Goal: Information Seeking & Learning: Find specific fact

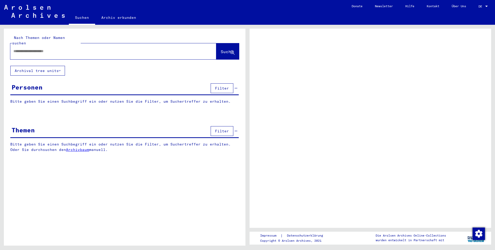
click at [35, 48] on input "text" at bounding box center [108, 50] width 191 height 5
type input "*****"
click at [221, 49] on span "Suche" at bounding box center [227, 51] width 13 height 5
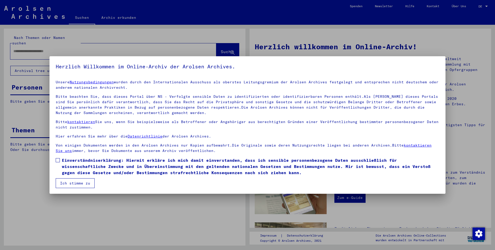
click at [60, 160] on span at bounding box center [58, 160] width 4 height 4
click at [68, 182] on button "Ich stimme zu" at bounding box center [75, 183] width 39 height 10
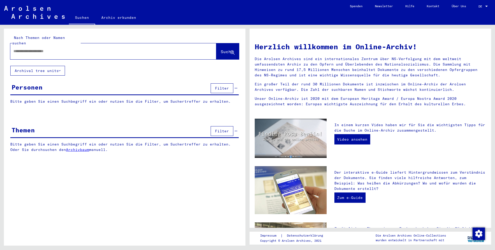
click at [31, 48] on input "text" at bounding box center [106, 50] width 187 height 5
click at [221, 49] on span "Suche" at bounding box center [228, 51] width 14 height 5
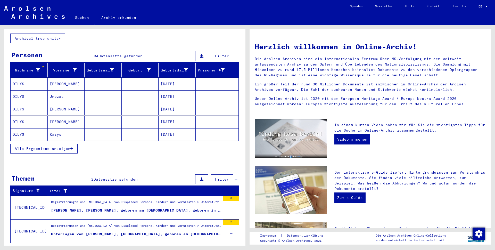
scroll to position [40, 0]
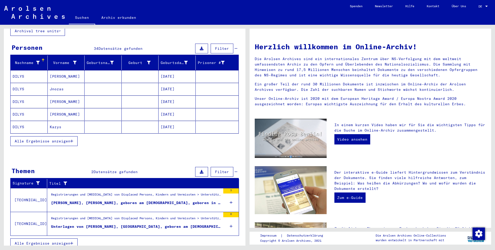
click at [105, 224] on figure "Unterlagen von [PERSON_NAME], [GEOGRAPHIC_DATA], geboren am [DEMOGRAPHIC_DATA],…" at bounding box center [136, 228] width 170 height 8
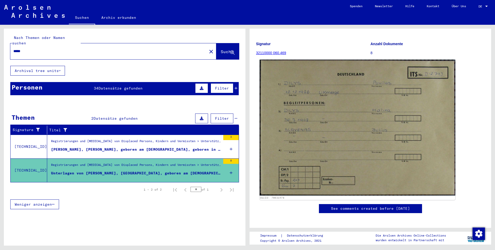
scroll to position [38, 0]
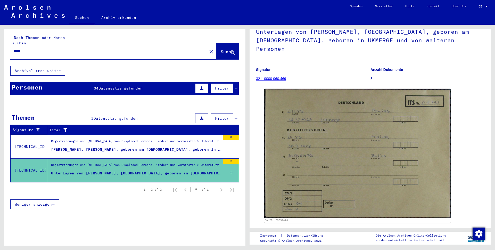
click at [134, 147] on div "[PERSON_NAME], [PERSON_NAME], geboren am [DEMOGRAPHIC_DATA], geboren in [GEOGRA…" at bounding box center [136, 149] width 170 height 5
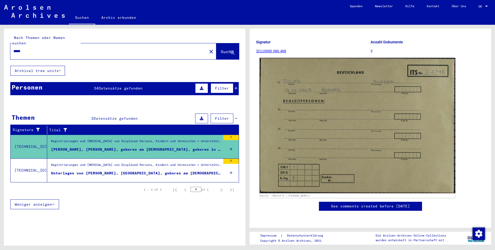
scroll to position [129, 0]
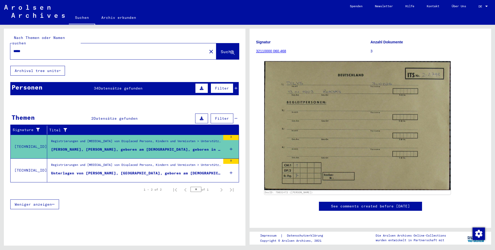
click at [228, 166] on mat-cell at bounding box center [217, 167] width 43 height 13
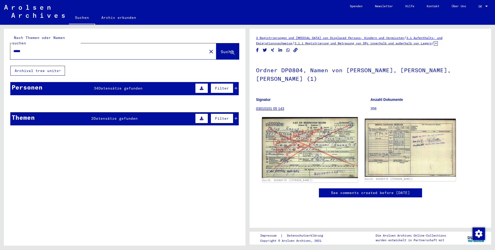
click at [285, 140] on img at bounding box center [310, 147] width 96 height 61
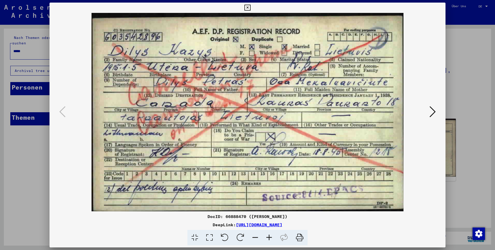
click at [432, 110] on icon at bounding box center [433, 111] width 6 height 12
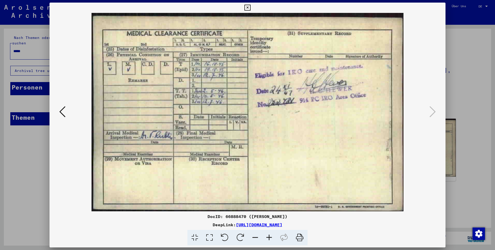
click at [432, 110] on icon at bounding box center [433, 111] width 6 height 12
click at [250, 11] on icon at bounding box center [247, 8] width 6 height 6
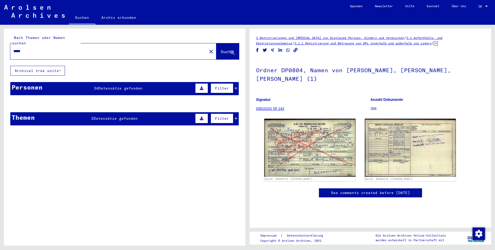
click at [137, 86] on span "Datensätze gefunden" at bounding box center [121, 88] width 44 height 5
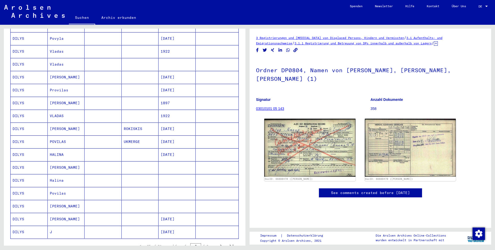
scroll to position [206, 0]
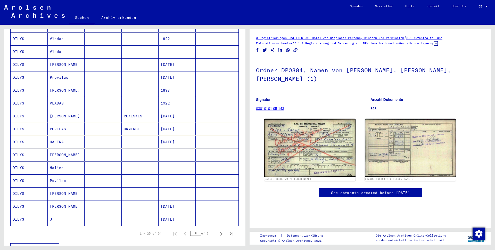
click at [34, 84] on mat-cell "DILYS" at bounding box center [29, 90] width 37 height 13
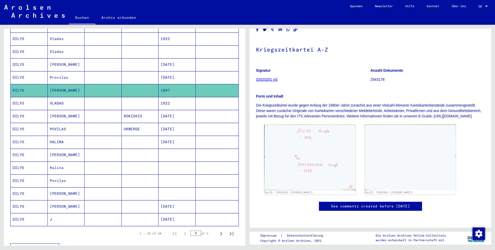
scroll to position [77, 0]
click at [22, 136] on mat-cell "DILYS" at bounding box center [29, 142] width 37 height 13
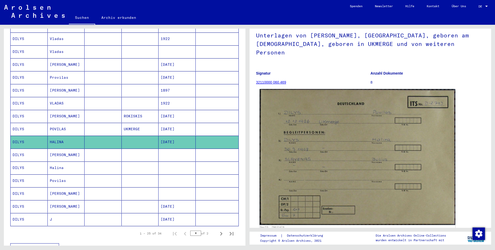
scroll to position [52, 0]
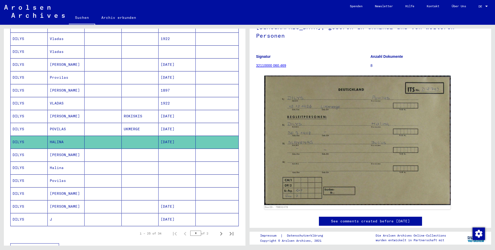
click at [61, 165] on mat-cell "Halina" at bounding box center [66, 167] width 37 height 13
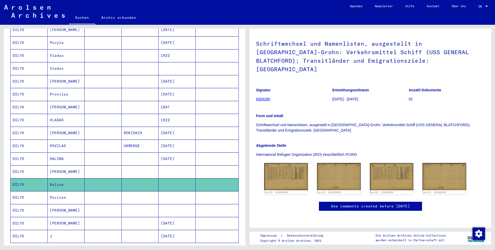
scroll to position [181, 0]
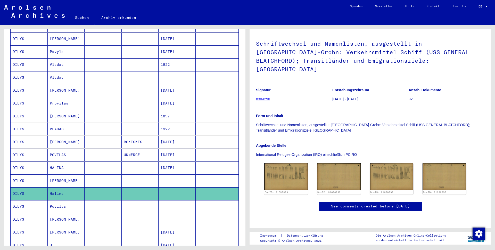
click at [58, 110] on mat-cell "[PERSON_NAME]" at bounding box center [66, 116] width 37 height 13
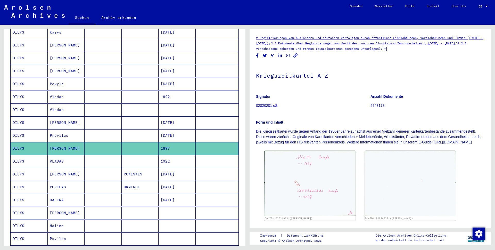
scroll to position [129, 0]
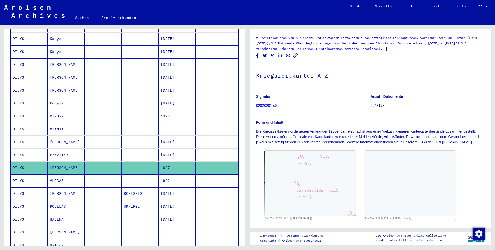
click at [63, 138] on mat-cell "[PERSON_NAME]" at bounding box center [66, 142] width 37 height 13
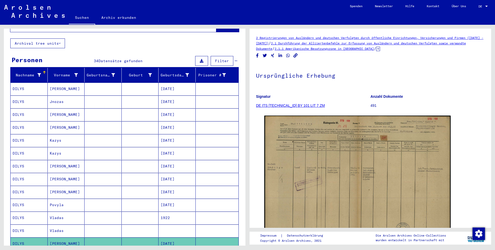
scroll to position [26, 0]
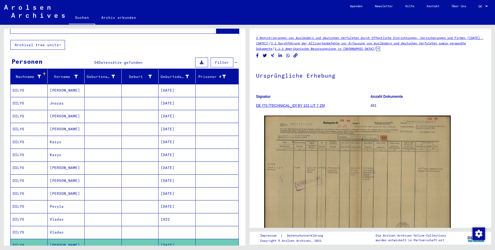
click at [50, 85] on mat-cell "[PERSON_NAME]" at bounding box center [66, 90] width 37 height 13
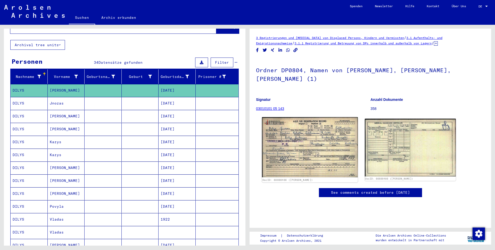
click at [292, 131] on img at bounding box center [310, 147] width 96 height 60
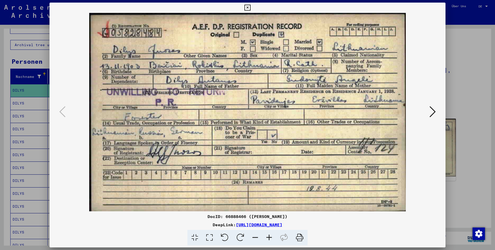
click at [250, 8] on icon at bounding box center [247, 8] width 6 height 6
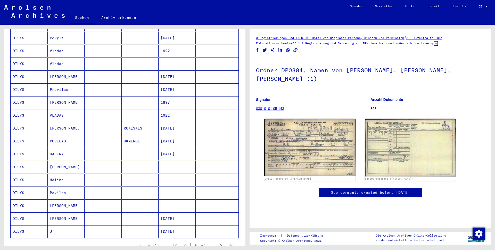
scroll to position [232, 0]
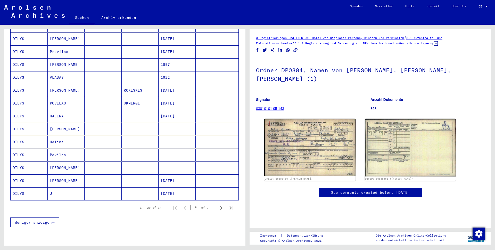
click at [57, 162] on mat-cell "[PERSON_NAME]" at bounding box center [66, 167] width 37 height 13
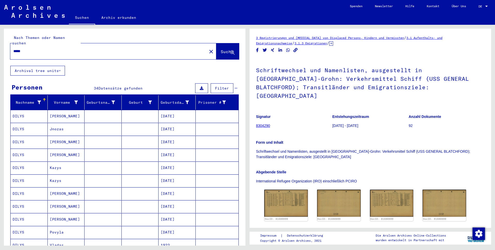
drag, startPoint x: 31, startPoint y: 47, endPoint x: 0, endPoint y: 48, distance: 30.7
click at [0, 48] on div "Nach Themen oder Namen suchen ***** close Suche Archival tree units Personen 34…" at bounding box center [124, 135] width 248 height 221
type input "********"
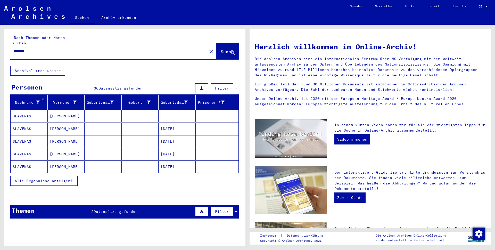
click at [59, 111] on mat-cell "[PERSON_NAME]" at bounding box center [66, 116] width 37 height 12
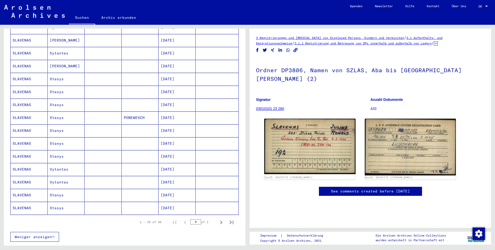
scroll to position [232, 0]
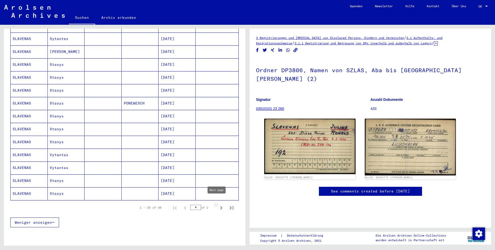
click at [218, 204] on icon "Next page" at bounding box center [221, 207] width 7 height 7
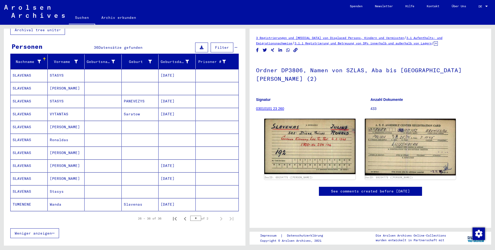
scroll to position [26, 0]
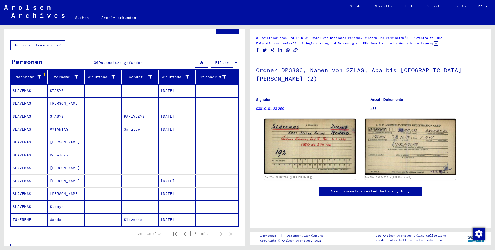
click at [22, 149] on mat-cell "SLAVENAS" at bounding box center [29, 155] width 37 height 13
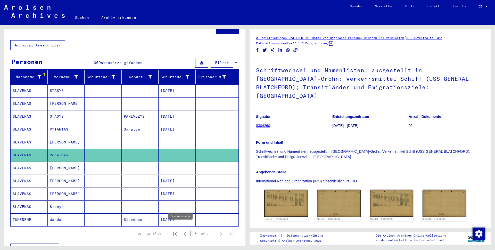
click at [182, 230] on icon "Previous page" at bounding box center [185, 233] width 7 height 7
type input "*"
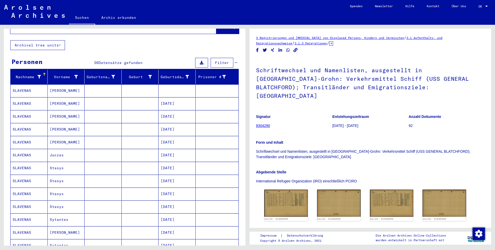
click at [55, 125] on mat-cell "[PERSON_NAME]" at bounding box center [66, 129] width 37 height 13
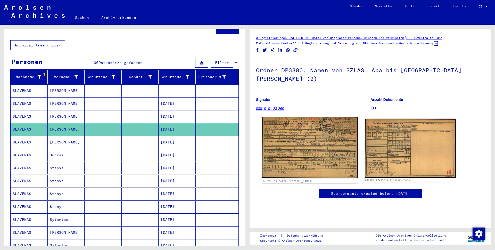
click at [304, 144] on img at bounding box center [310, 147] width 96 height 61
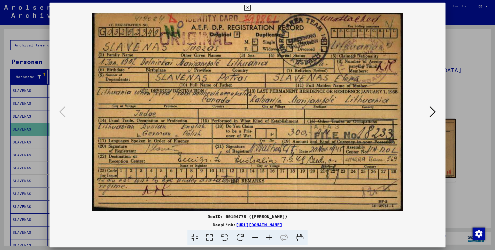
click at [250, 9] on icon at bounding box center [247, 8] width 6 height 6
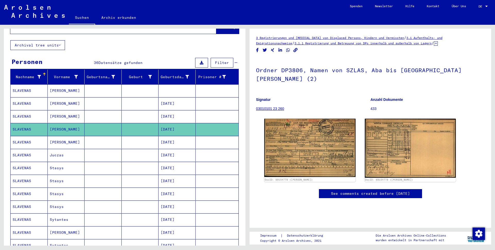
click at [59, 111] on mat-cell "[PERSON_NAME]" at bounding box center [66, 116] width 37 height 13
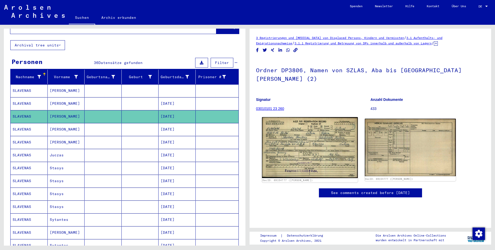
click at [279, 133] on img at bounding box center [310, 147] width 96 height 61
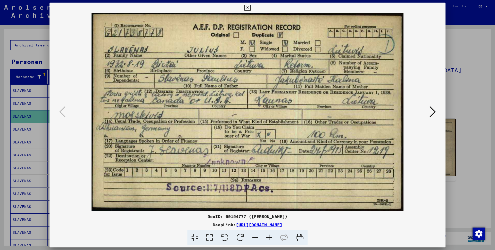
click at [434, 110] on icon at bounding box center [433, 111] width 6 height 12
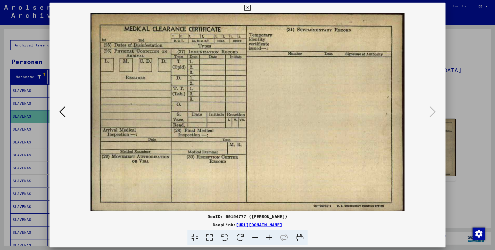
click at [250, 7] on icon at bounding box center [247, 8] width 6 height 6
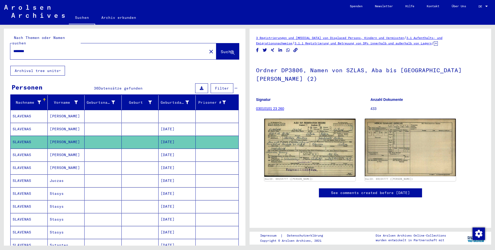
drag, startPoint x: 36, startPoint y: 45, endPoint x: 0, endPoint y: 29, distance: 39.5
click at [0, 29] on div "Nach Themen oder Namen suchen ******** close Suche Archival tree units Personen…" at bounding box center [124, 135] width 248 height 221
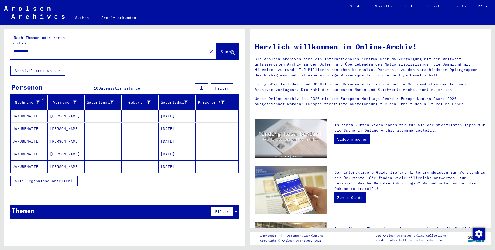
click at [25, 48] on input "**********" at bounding box center [106, 50] width 187 height 5
click at [29, 110] on mat-cell "JAKUBENAITE" at bounding box center [29, 116] width 37 height 12
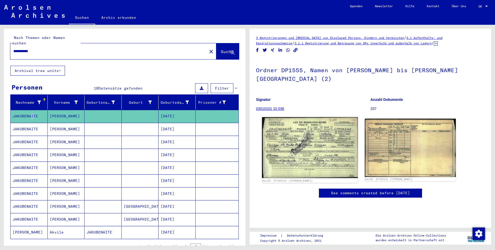
click at [293, 136] on img at bounding box center [310, 147] width 96 height 61
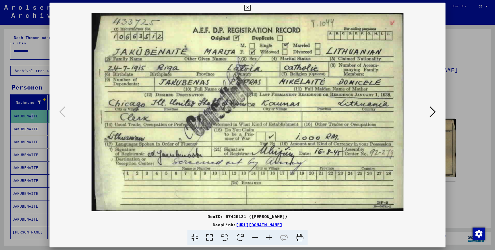
click at [250, 6] on icon at bounding box center [247, 8] width 6 height 6
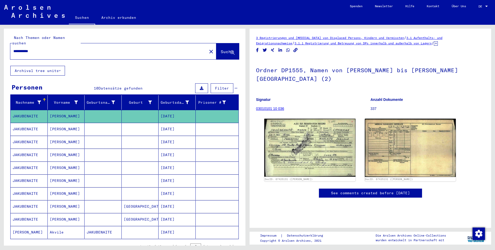
drag, startPoint x: 38, startPoint y: 46, endPoint x: 0, endPoint y: 47, distance: 38.2
click at [0, 47] on div "**********" at bounding box center [124, 135] width 248 height 221
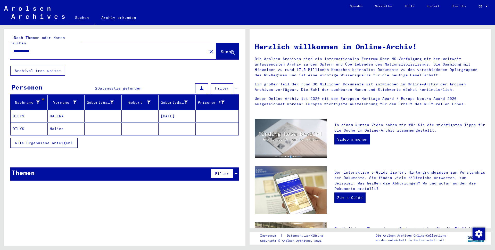
click at [18, 110] on mat-cell "DILYS" at bounding box center [29, 116] width 37 height 12
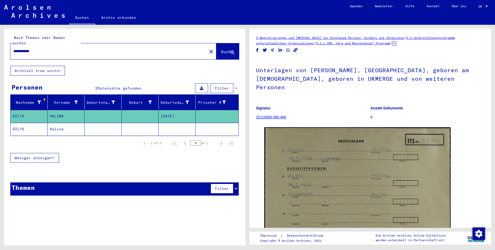
click at [21, 123] on mat-cell "DILYS" at bounding box center [29, 129] width 37 height 13
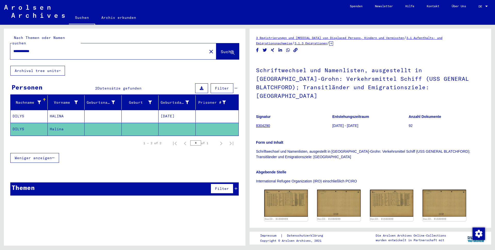
click at [28, 48] on input "**********" at bounding box center [108, 50] width 191 height 5
drag, startPoint x: 28, startPoint y: 45, endPoint x: 1, endPoint y: 51, distance: 27.3
click at [1, 51] on div "**********" at bounding box center [124, 135] width 248 height 221
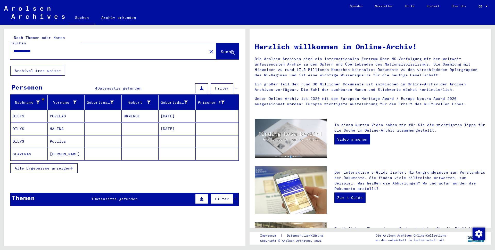
click at [20, 135] on mat-cell "DILYS" at bounding box center [29, 141] width 37 height 12
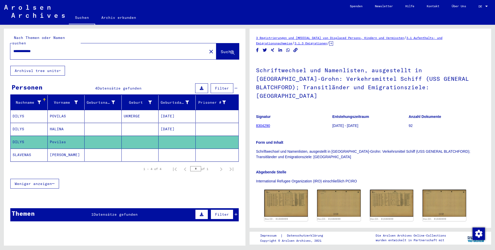
click at [19, 110] on mat-cell "DILYS" at bounding box center [29, 116] width 37 height 13
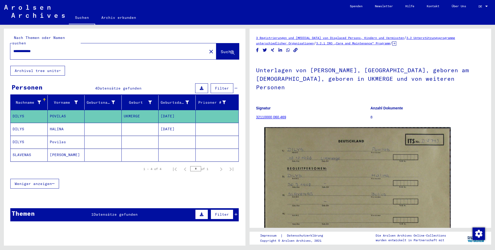
click at [17, 48] on input "**********" at bounding box center [108, 50] width 191 height 5
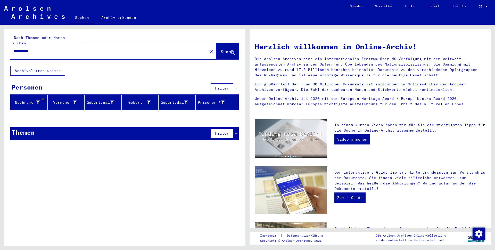
click at [34, 48] on input "**********" at bounding box center [106, 50] width 187 height 5
drag, startPoint x: 26, startPoint y: 46, endPoint x: 4, endPoint y: 47, distance: 22.2
click at [4, 47] on div "**********" at bounding box center [124, 135] width 248 height 221
type input "*****"
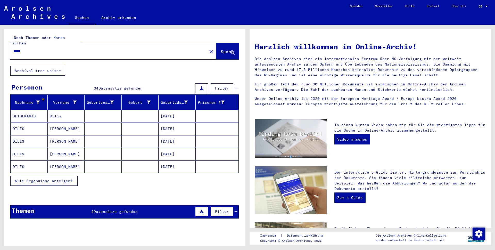
click at [22, 122] on mat-cell "DILIS" at bounding box center [29, 128] width 37 height 12
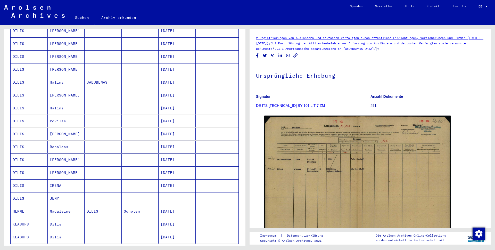
scroll to position [206, 0]
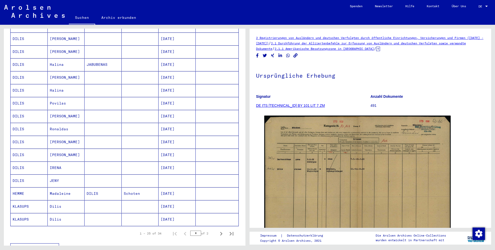
click at [51, 97] on mat-cell "Povilas" at bounding box center [66, 103] width 37 height 13
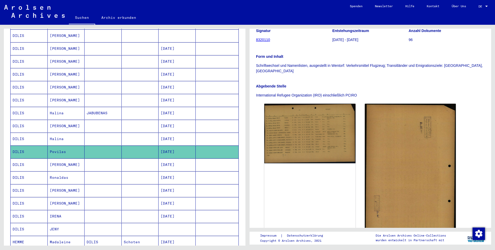
scroll to position [155, 0]
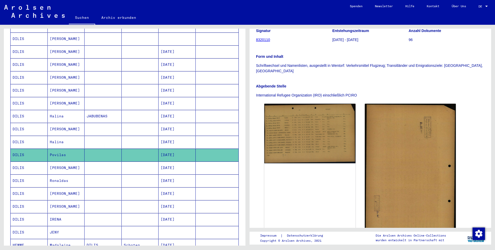
click at [66, 137] on mat-cell "Halina" at bounding box center [66, 142] width 37 height 13
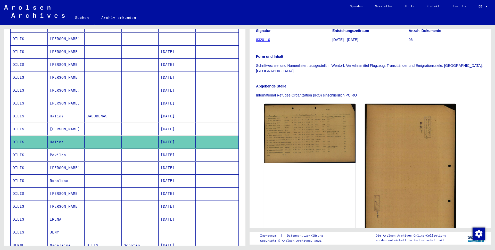
click at [24, 136] on mat-cell "DILIS" at bounding box center [29, 142] width 37 height 13
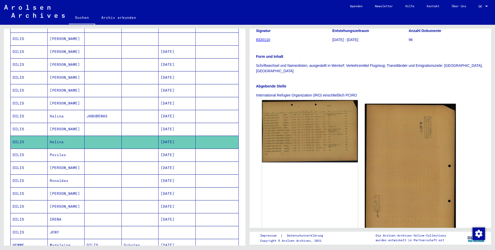
scroll to position [153, 0]
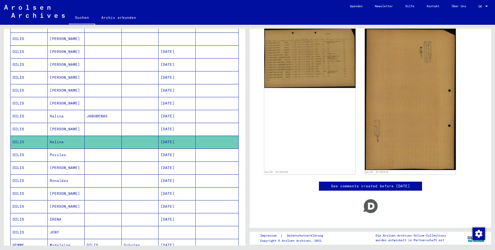
click at [53, 110] on mat-cell "Halina" at bounding box center [66, 116] width 37 height 13
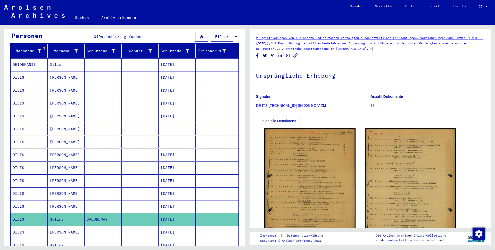
scroll to position [77, 0]
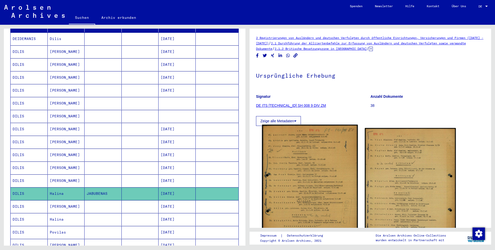
click at [310, 163] on img at bounding box center [310, 192] width 96 height 135
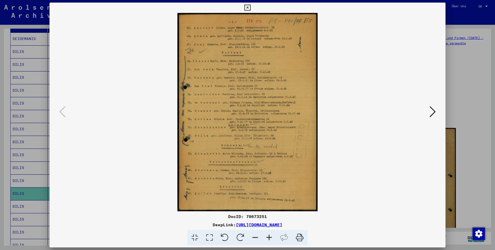
click at [432, 109] on icon at bounding box center [433, 111] width 6 height 12
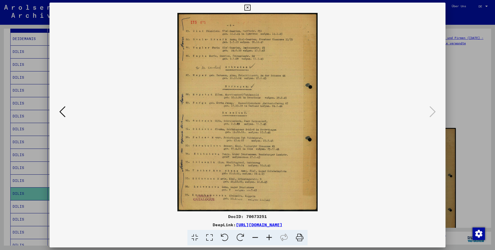
click at [250, 9] on icon at bounding box center [247, 8] width 6 height 6
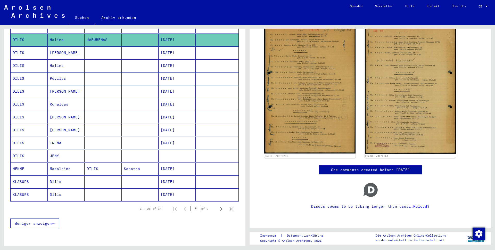
scroll to position [232, 0]
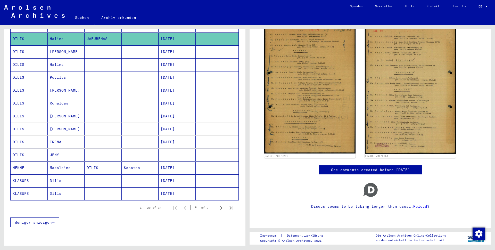
click at [25, 136] on mat-cell "DILIS" at bounding box center [29, 142] width 37 height 13
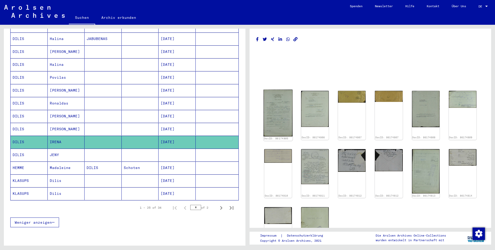
click at [277, 117] on img at bounding box center [278, 112] width 29 height 47
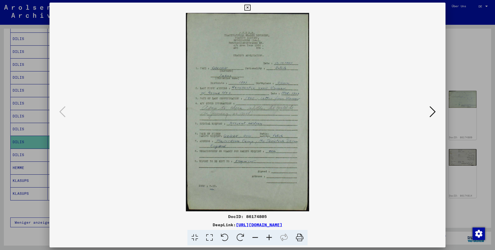
click at [250, 9] on icon at bounding box center [247, 8] width 6 height 6
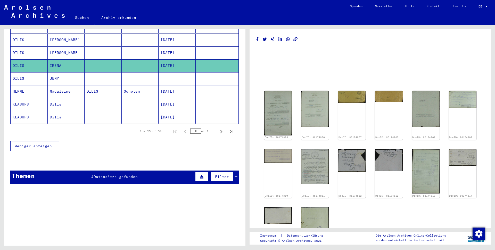
scroll to position [335, 0]
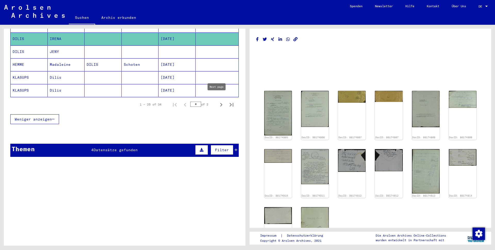
click at [218, 101] on icon "Next page" at bounding box center [221, 104] width 7 height 7
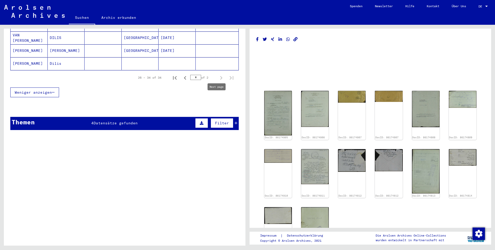
type input "*"
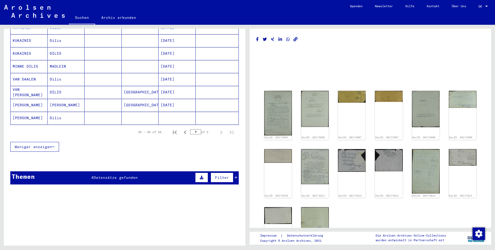
scroll to position [47, 0]
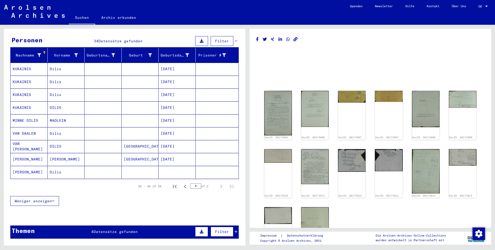
click at [24, 127] on mat-cell "VAN DAALEN" at bounding box center [29, 133] width 37 height 13
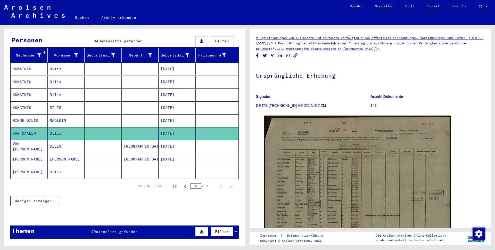
click at [28, 140] on mat-cell "VAN [PERSON_NAME]" at bounding box center [29, 146] width 37 height 13
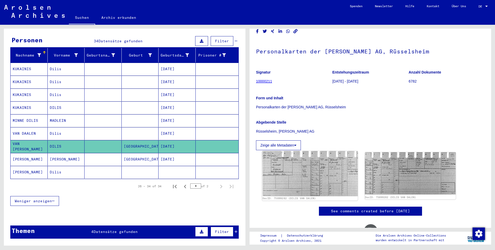
scroll to position [57, 0]
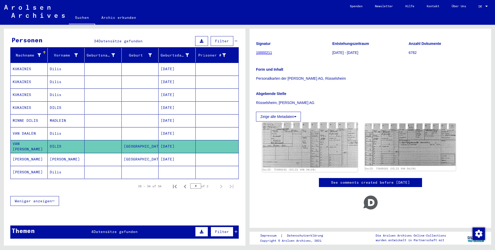
click at [325, 144] on img at bounding box center [310, 144] width 96 height 45
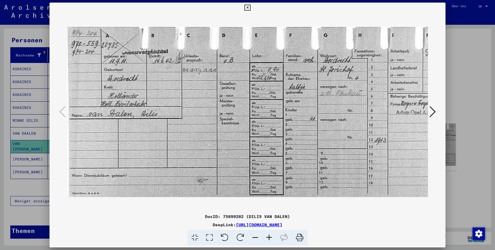
click at [250, 9] on icon at bounding box center [247, 8] width 6 height 6
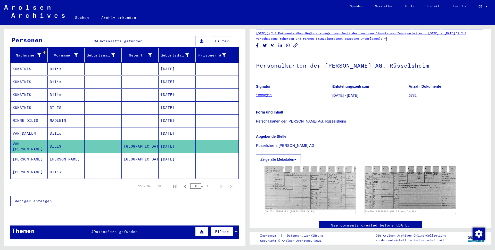
scroll to position [0, 0]
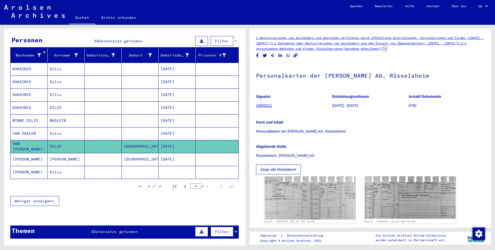
click at [0, 6] on link at bounding box center [34, 12] width 69 height 15
